Goal: Task Accomplishment & Management: Book appointment/travel/reservation

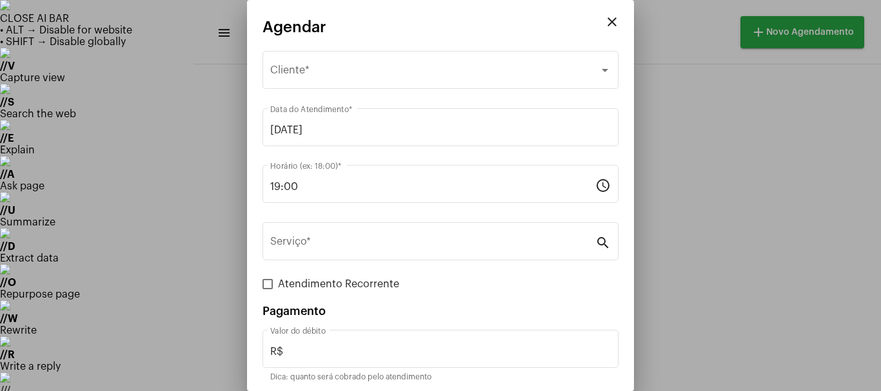
scroll to position [1051, 0]
click at [604, 20] on mat-icon "close" at bounding box center [611, 21] width 15 height 15
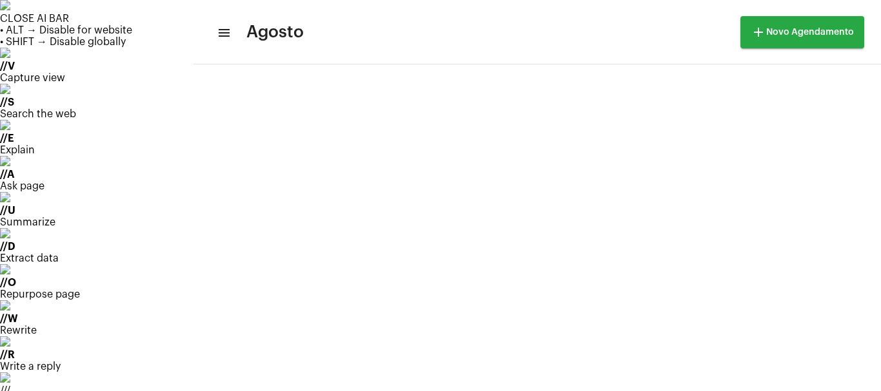
scroll to position [836, 0]
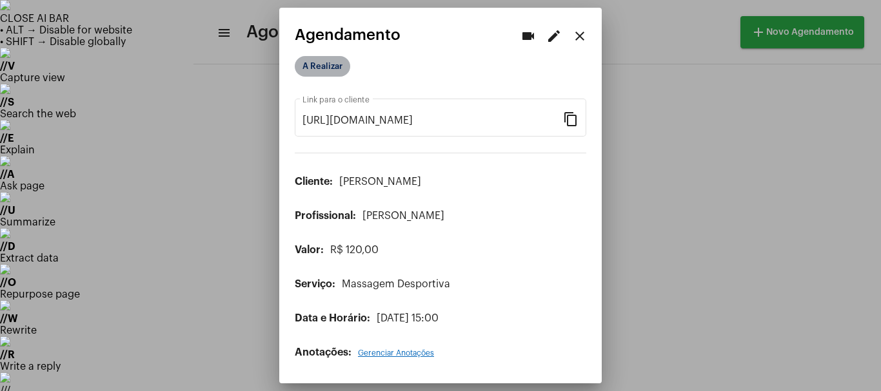
click at [329, 71] on mat-chip "A Realizar" at bounding box center [322, 66] width 55 height 21
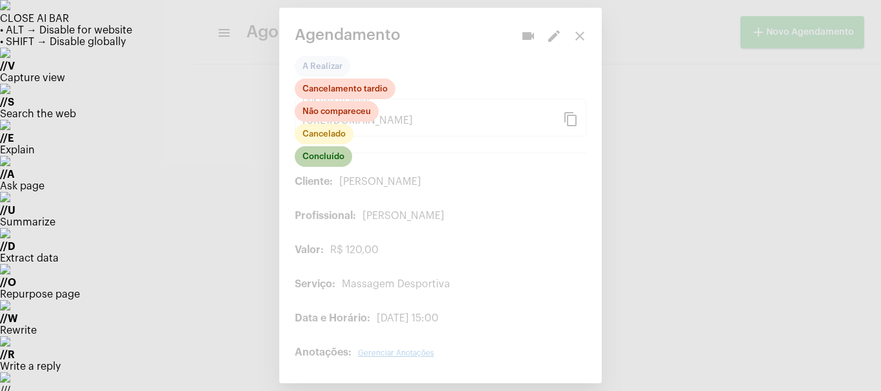
click at [326, 160] on mat-chip "Concluído" at bounding box center [323, 156] width 57 height 21
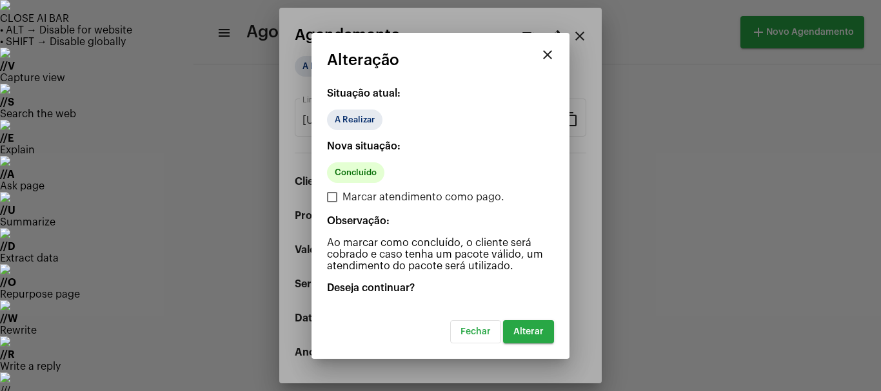
click at [521, 326] on button "Alterar" at bounding box center [528, 332] width 51 height 23
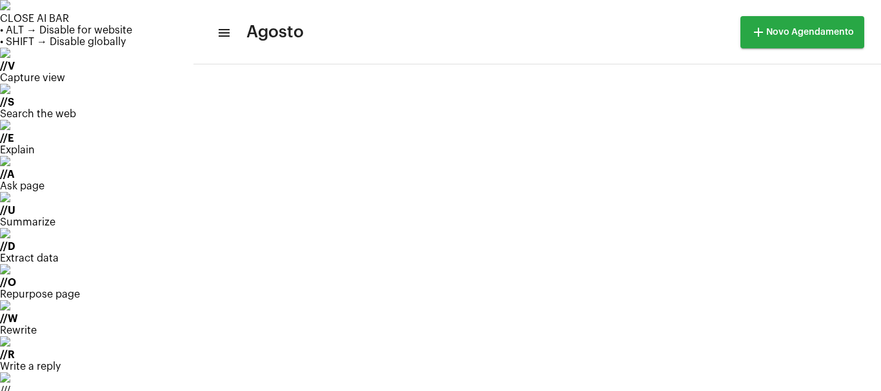
scroll to position [129, 0]
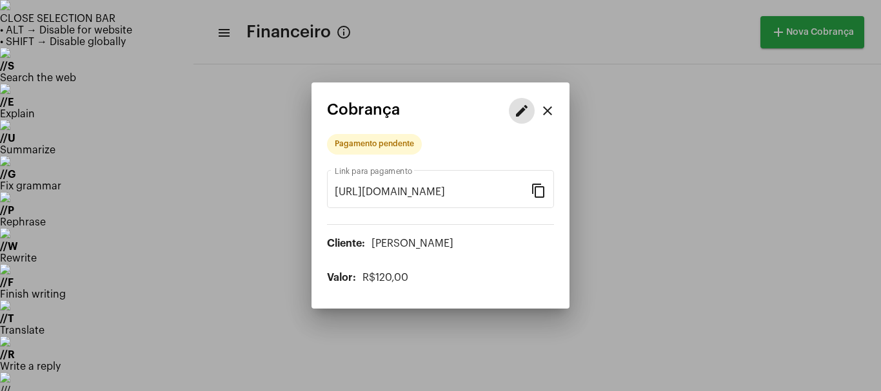
click at [520, 106] on mat-icon "edit" at bounding box center [521, 110] width 15 height 15
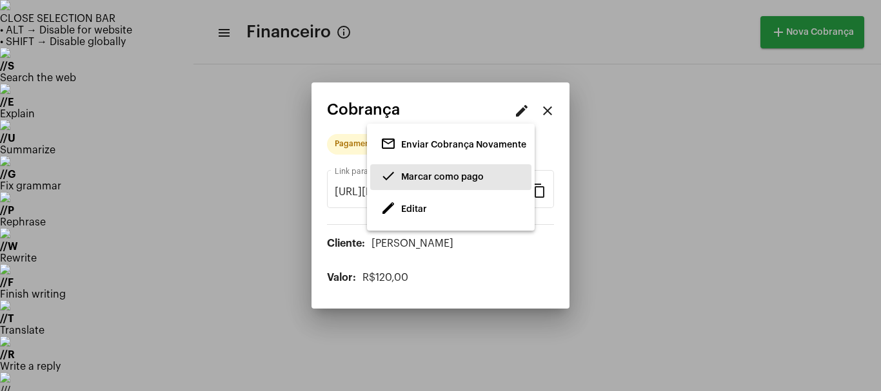
click at [428, 177] on span "Marcar como pago" at bounding box center [442, 177] width 83 height 9
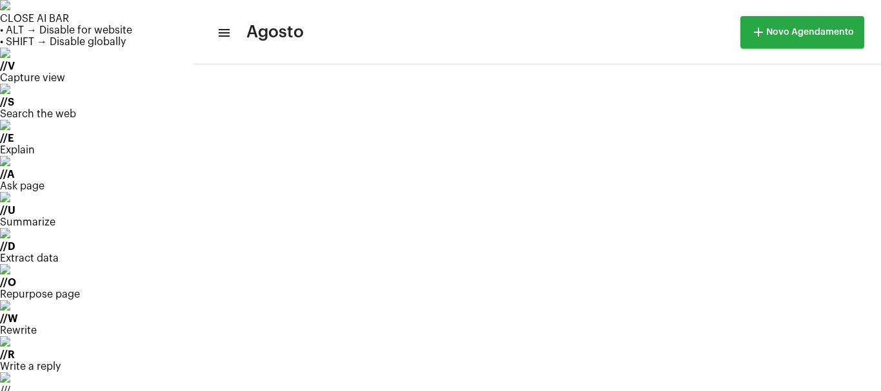
scroll to position [372, 0]
drag, startPoint x: 816, startPoint y: 106, endPoint x: 800, endPoint y: 109, distance: 17.1
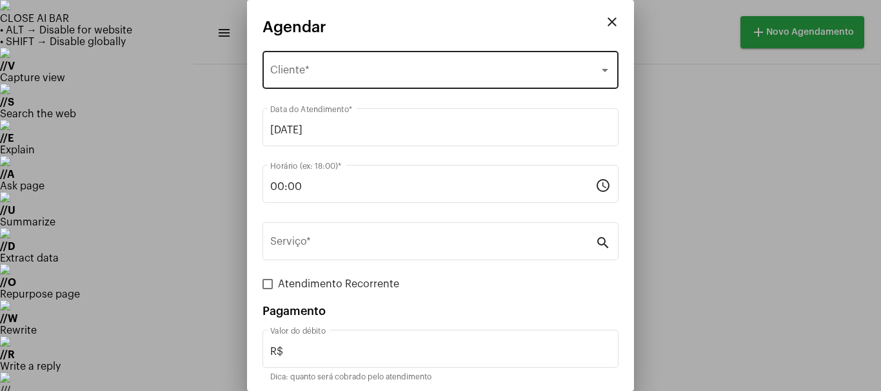
drag, startPoint x: 320, startPoint y: 75, endPoint x: 327, endPoint y: 74, distance: 7.1
click at [327, 74] on span "Selecione o Cliente" at bounding box center [434, 73] width 329 height 12
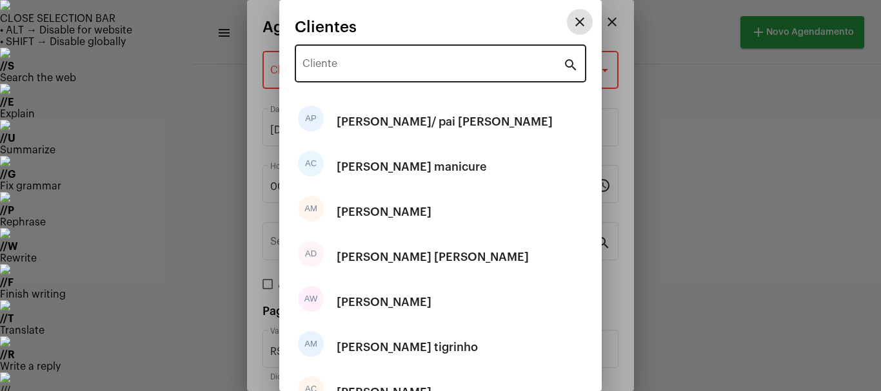
click at [337, 75] on div "Cliente" at bounding box center [432, 62] width 261 height 41
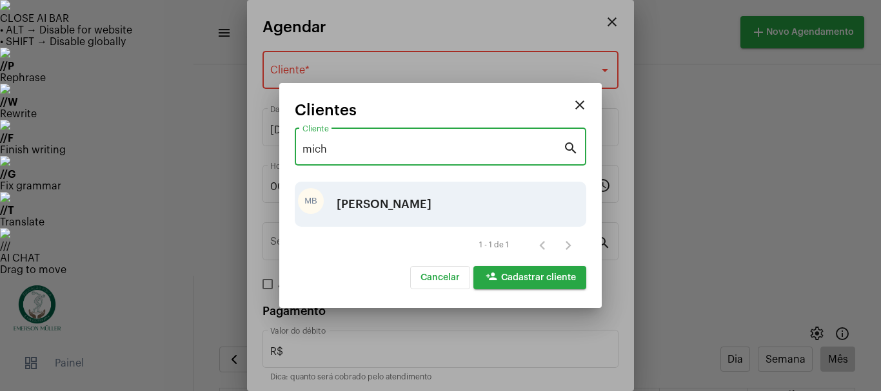
type input "mich"
click at [384, 208] on div "[PERSON_NAME]" at bounding box center [384, 204] width 95 height 39
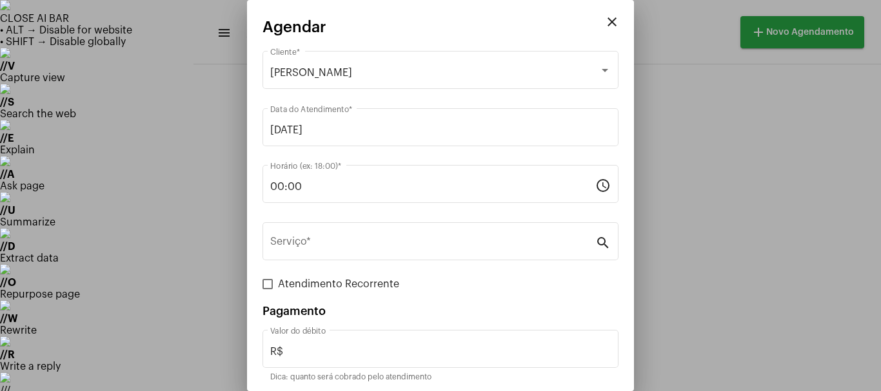
drag, startPoint x: 322, startPoint y: 177, endPoint x: 247, endPoint y: 193, distance: 77.3
click at [247, 193] on mat-dialog-container "close Agendar [PERSON_NAME] Cliente * [DATE] Data do Atendimento * 00:00 Horári…" at bounding box center [440, 195] width 387 height 391
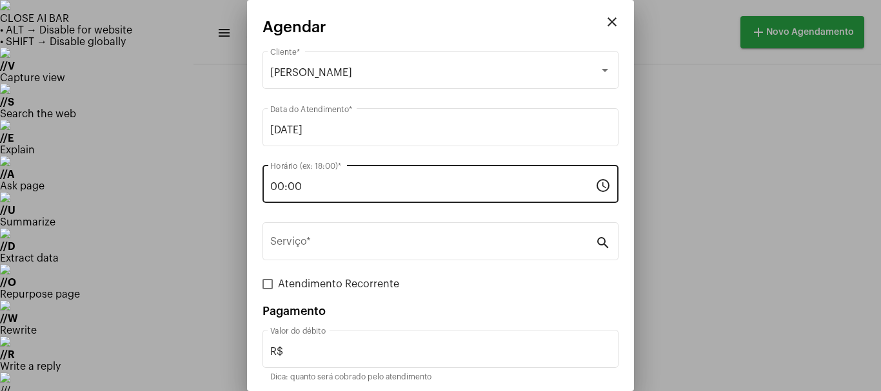
drag, startPoint x: 309, startPoint y: 197, endPoint x: 263, endPoint y: 196, distance: 45.8
click at [263, 196] on div "00:00 Horário (ex: 18:00) * schedule" at bounding box center [440, 183] width 356 height 41
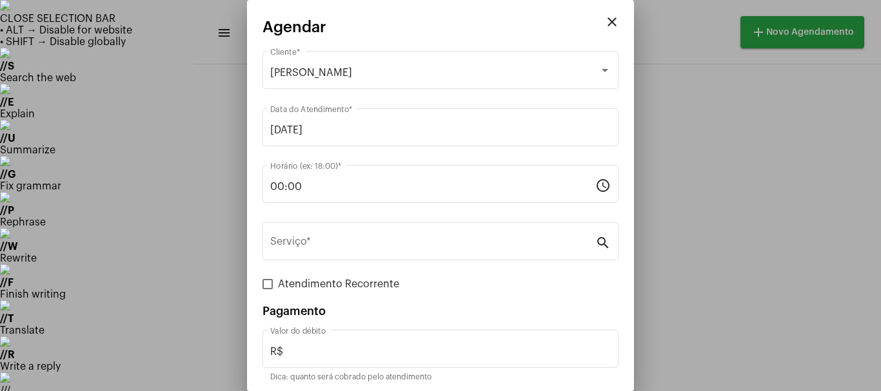
drag, startPoint x: 331, startPoint y: 198, endPoint x: 310, endPoint y: 206, distance: 22.3
click at [310, 206] on div "00:00 Horário (ex: 18:00) * schedule" at bounding box center [440, 191] width 356 height 52
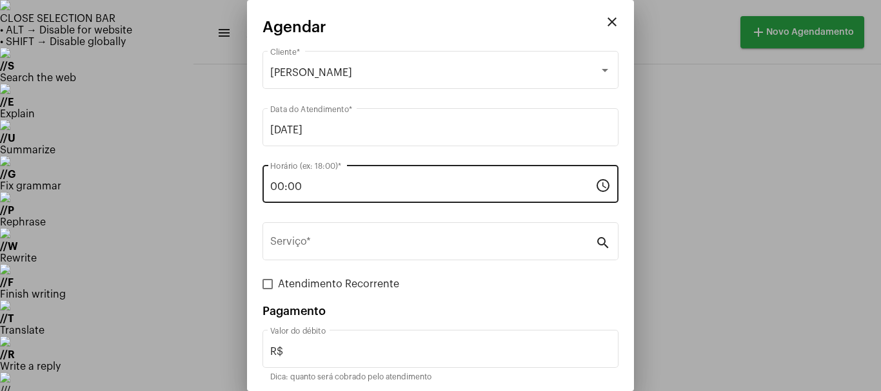
click at [323, 203] on div "00:00 Horário (ex: 18:00) *" at bounding box center [432, 183] width 325 height 41
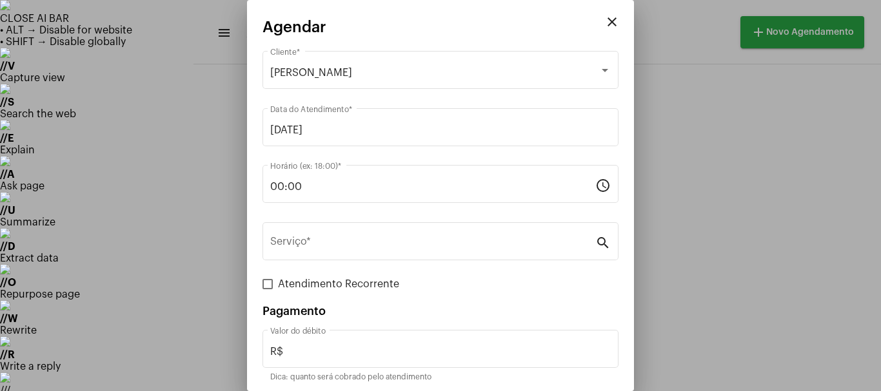
drag, startPoint x: 315, startPoint y: 176, endPoint x: 259, endPoint y: 199, distance: 60.5
click at [259, 199] on mat-dialog-container "close Agendar [PERSON_NAME] Cliente * [DATE] Data do Atendimento * 00:00 Horári…" at bounding box center [440, 195] width 387 height 391
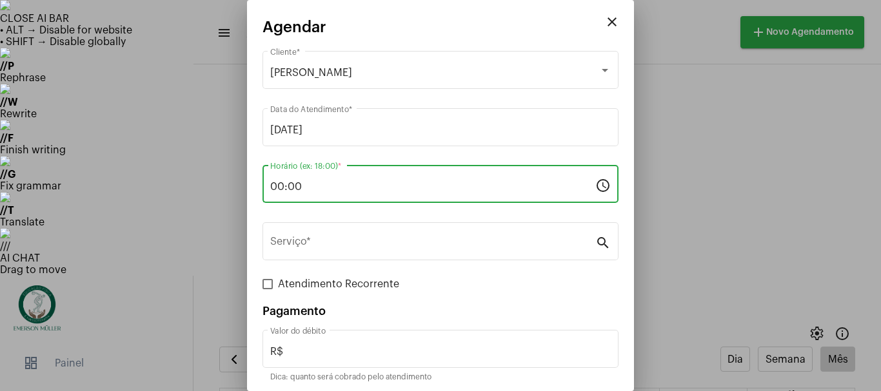
click at [296, 184] on input "00:00" at bounding box center [432, 187] width 325 height 12
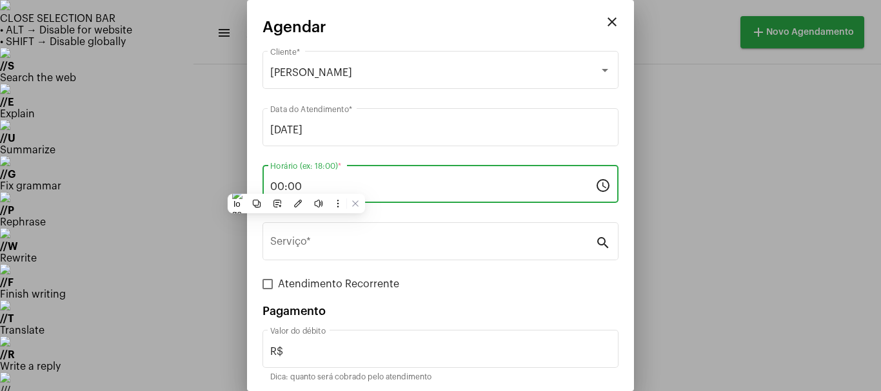
click at [302, 175] on div "00:00 Horário (ex: 18:00) *" at bounding box center [432, 183] width 325 height 41
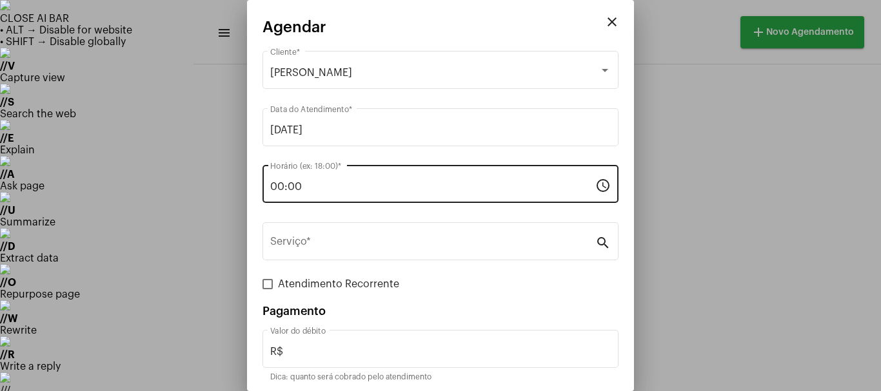
drag, startPoint x: 316, startPoint y: 177, endPoint x: 273, endPoint y: 180, distance: 43.3
click at [273, 180] on div "00:00 Horário (ex: 18:00) *" at bounding box center [432, 183] width 325 height 41
click at [305, 175] on div "00:00 Horário (ex: 18:00) *" at bounding box center [432, 183] width 325 height 41
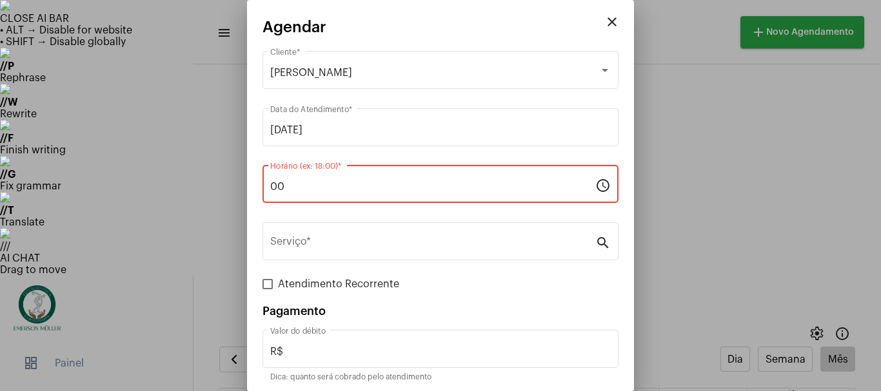
type input "0"
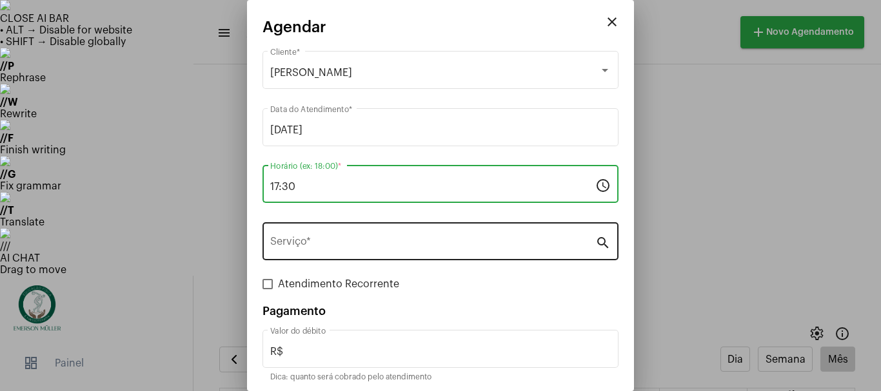
type input "17:30"
click at [298, 248] on input "Serviço *" at bounding box center [432, 245] width 325 height 12
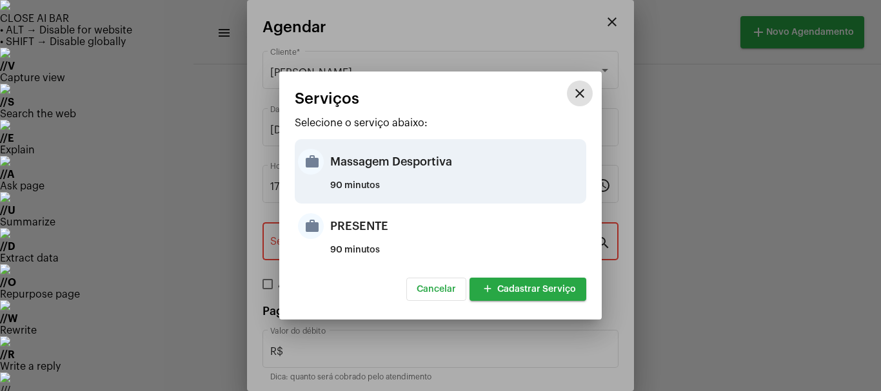
drag, startPoint x: 346, startPoint y: 148, endPoint x: 353, endPoint y: 144, distance: 7.2
click at [353, 146] on div "Massagem Desportiva" at bounding box center [456, 162] width 253 height 39
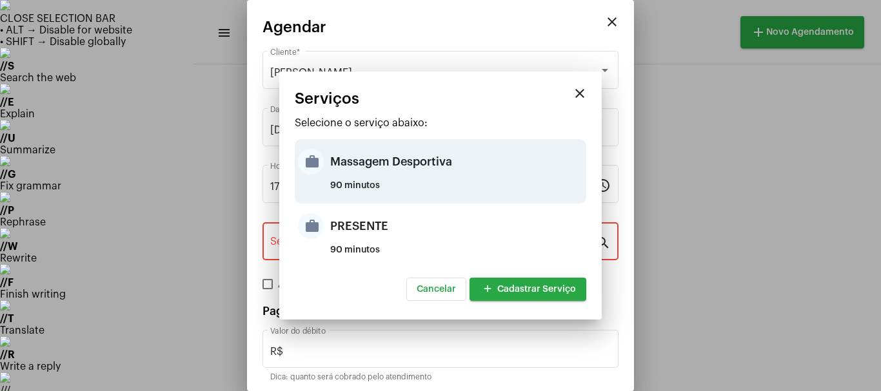
type input "Massagem Desportiva"
type input "R$ 120"
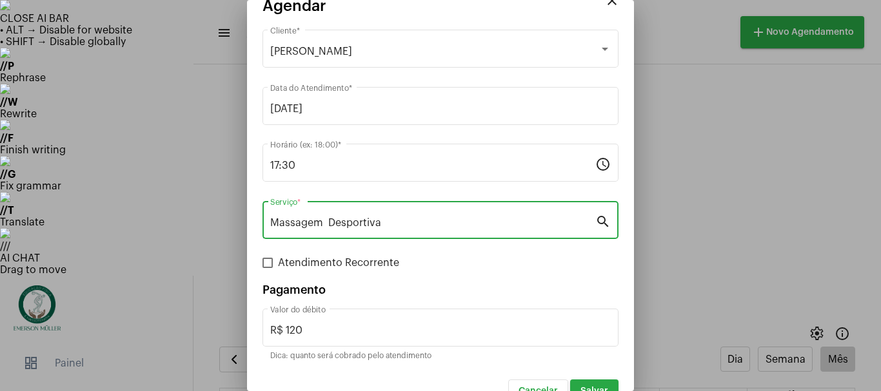
scroll to position [48, 0]
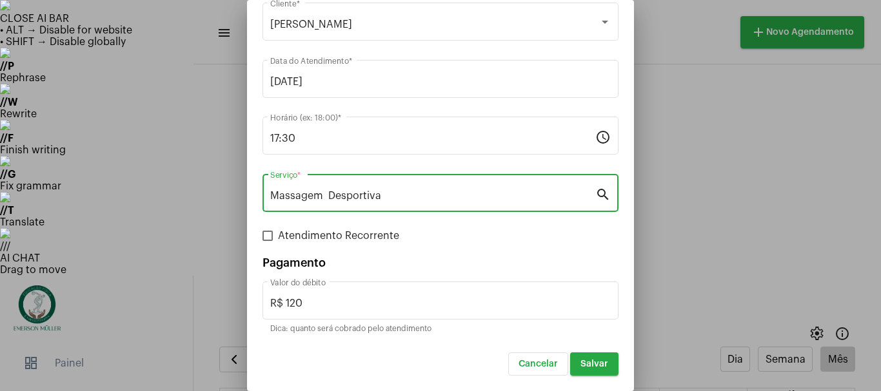
click at [588, 364] on span "Salvar" at bounding box center [594, 364] width 28 height 9
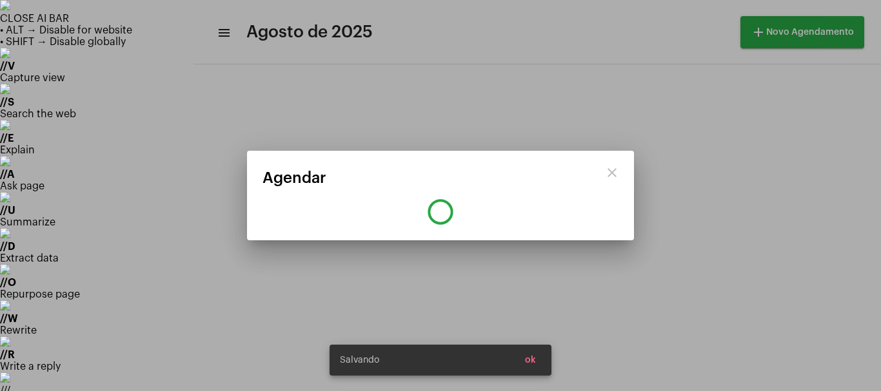
scroll to position [0, 0]
